Goal: Task Accomplishment & Management: Use online tool/utility

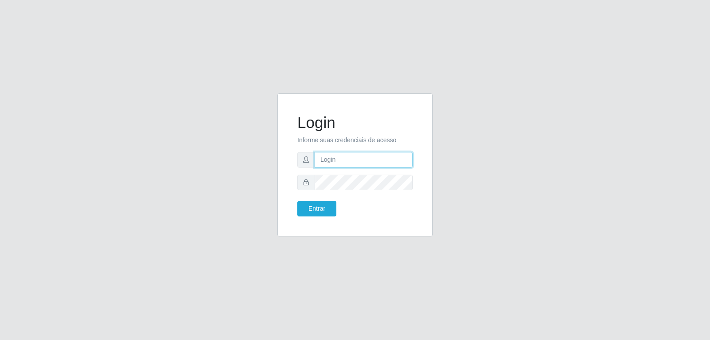
click at [348, 163] on input "text" at bounding box center [364, 160] width 98 height 16
type input "[EMAIL_ADDRESS][DOMAIN_NAME]"
click at [329, 208] on button "Entrar" at bounding box center [316, 209] width 39 height 16
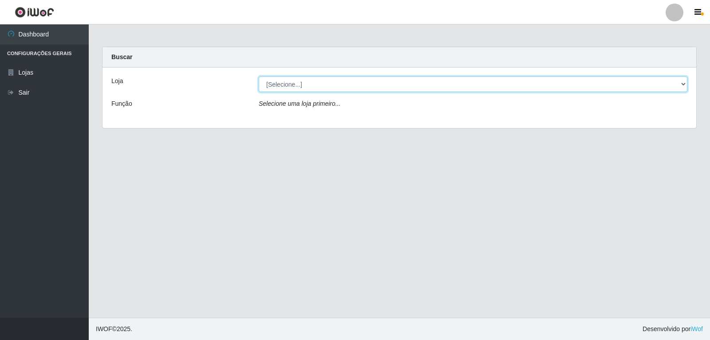
click at [365, 87] on select "[Selecione...] [PERSON_NAME]" at bounding box center [473, 84] width 429 height 16
select select "523"
click at [259, 76] on select "[Selecione...] [PERSON_NAME]" at bounding box center [473, 84] width 429 height 16
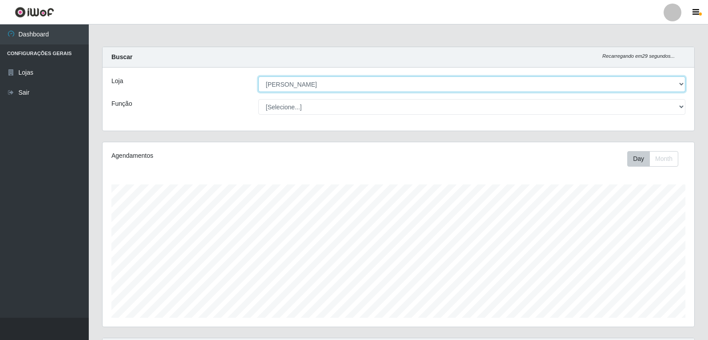
scroll to position [184, 592]
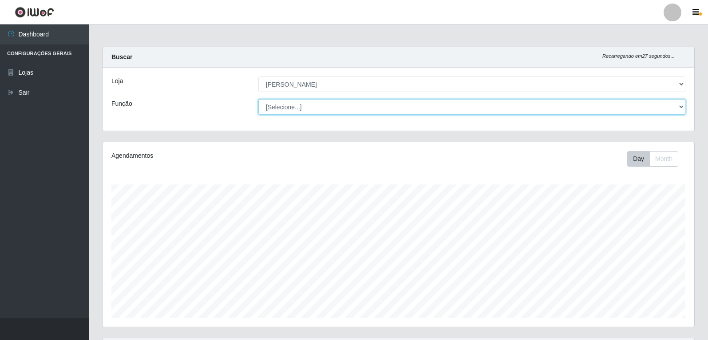
click at [376, 109] on select "[Selecione...] Embalador Embalador + Embalador ++ Repositor Repositor + Reposit…" at bounding box center [471, 107] width 427 height 16
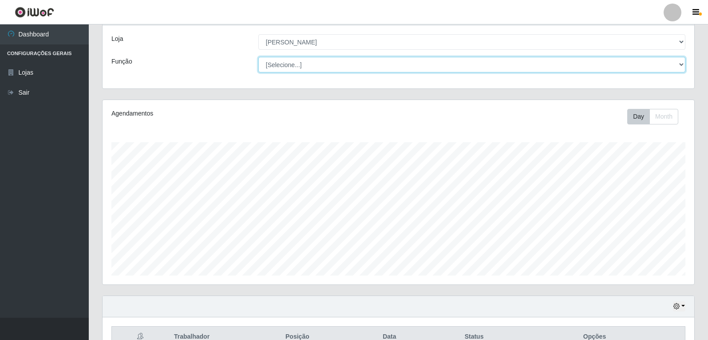
scroll to position [0, 0]
